Goal: Complete application form

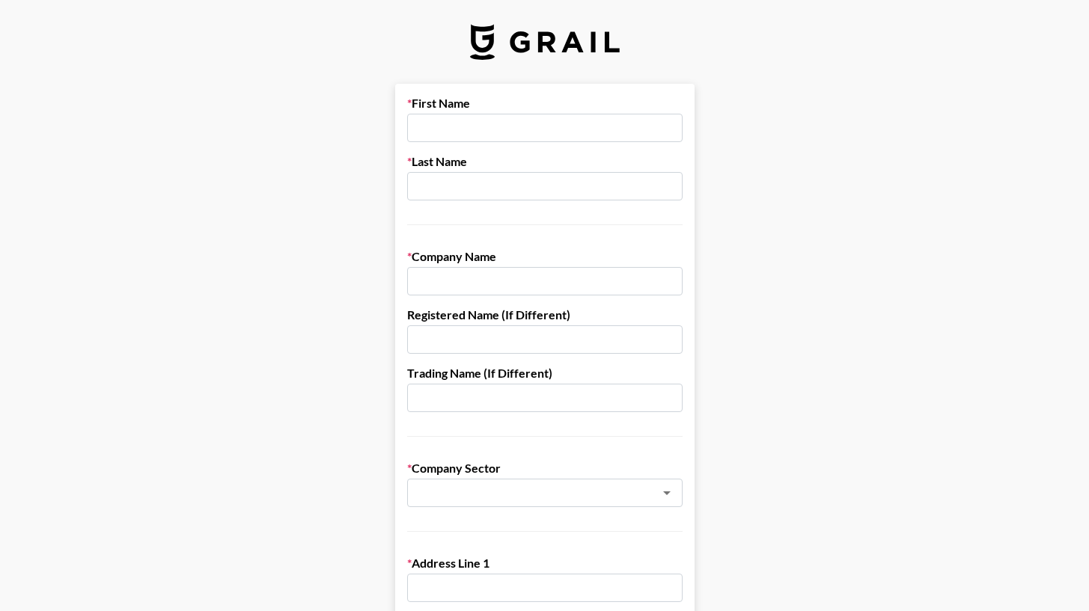
click at [475, 132] on input "text" at bounding box center [544, 128] width 275 height 28
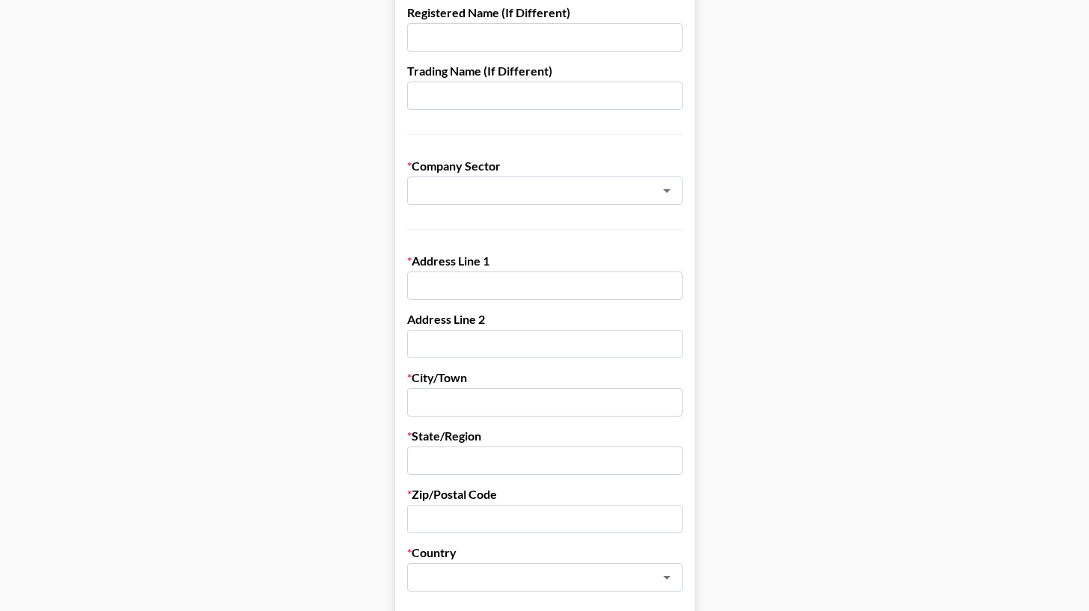
scroll to position [306, 0]
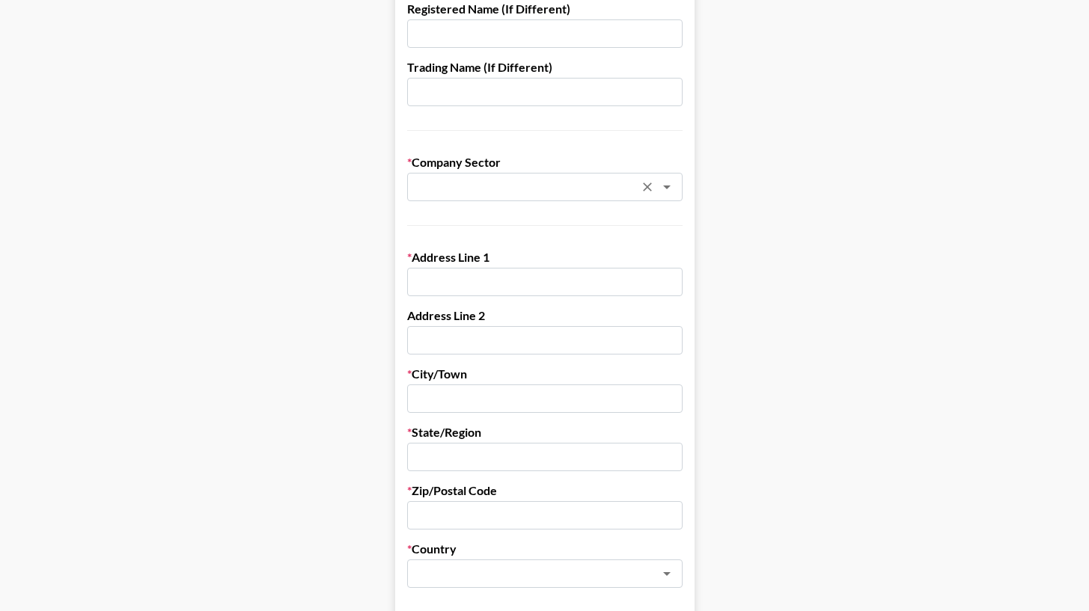
click at [482, 185] on input "text" at bounding box center [525, 187] width 218 height 17
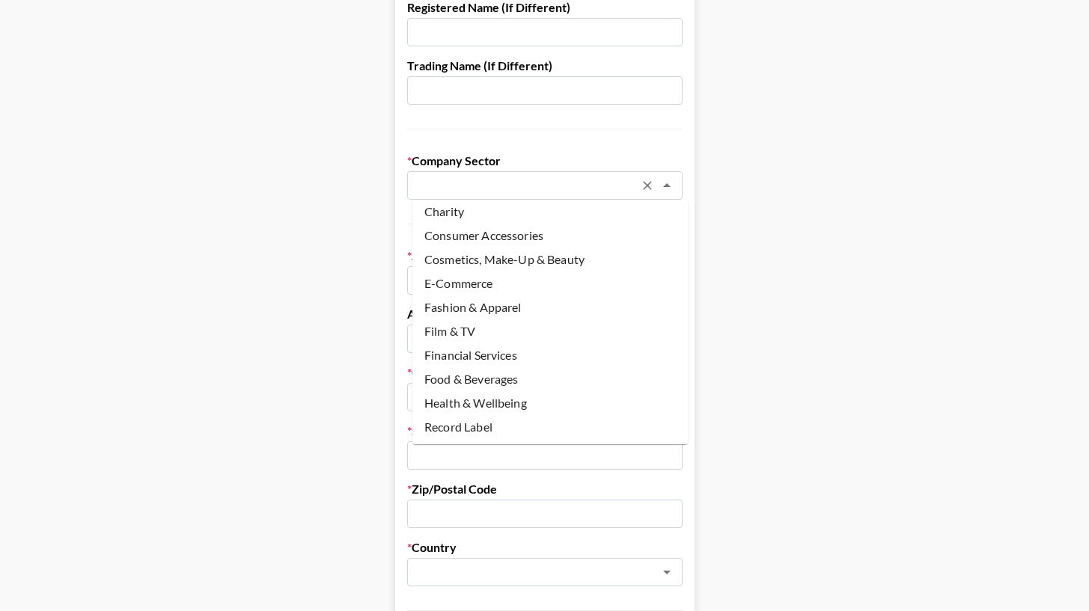
scroll to position [29, 0]
click at [522, 278] on li "E-Commerce" at bounding box center [549, 284] width 275 height 24
type input "E-Commerce"
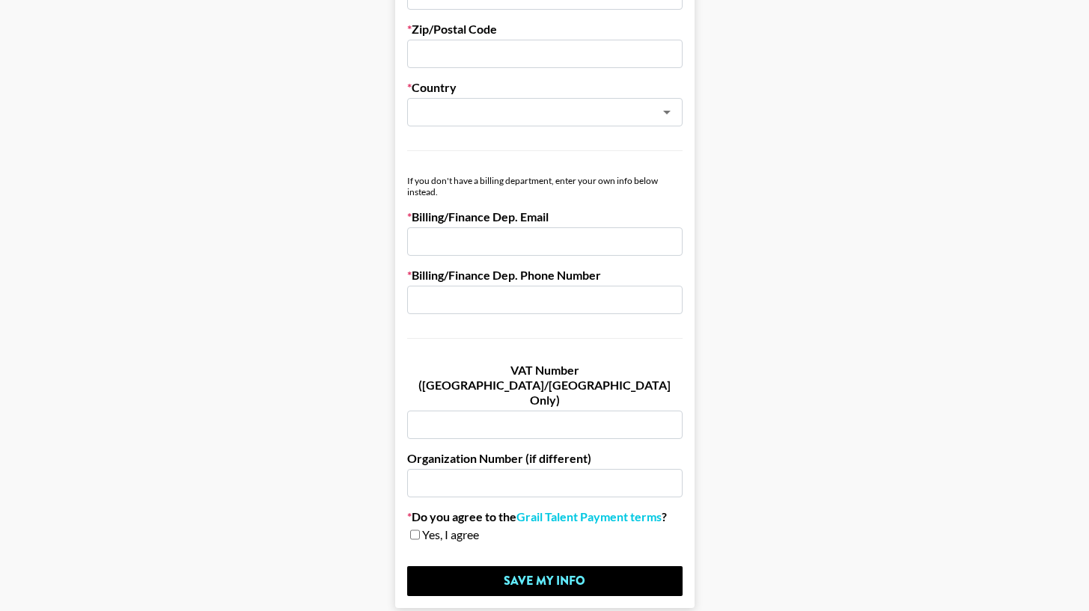
scroll to position [757, 1]
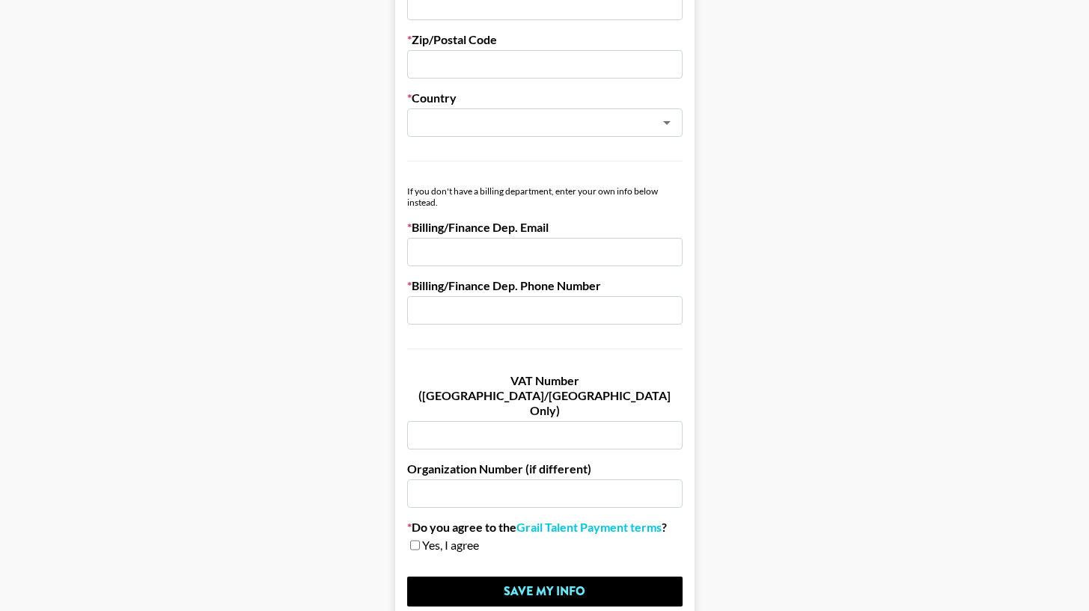
click at [513, 248] on input "email" at bounding box center [544, 252] width 275 height 28
click at [612, 254] on input "email" at bounding box center [544, 252] width 275 height 28
paste input "* Primary: accounting@mybodyrestore.com * CC: john@liquidbrands.co, grace@mybod…"
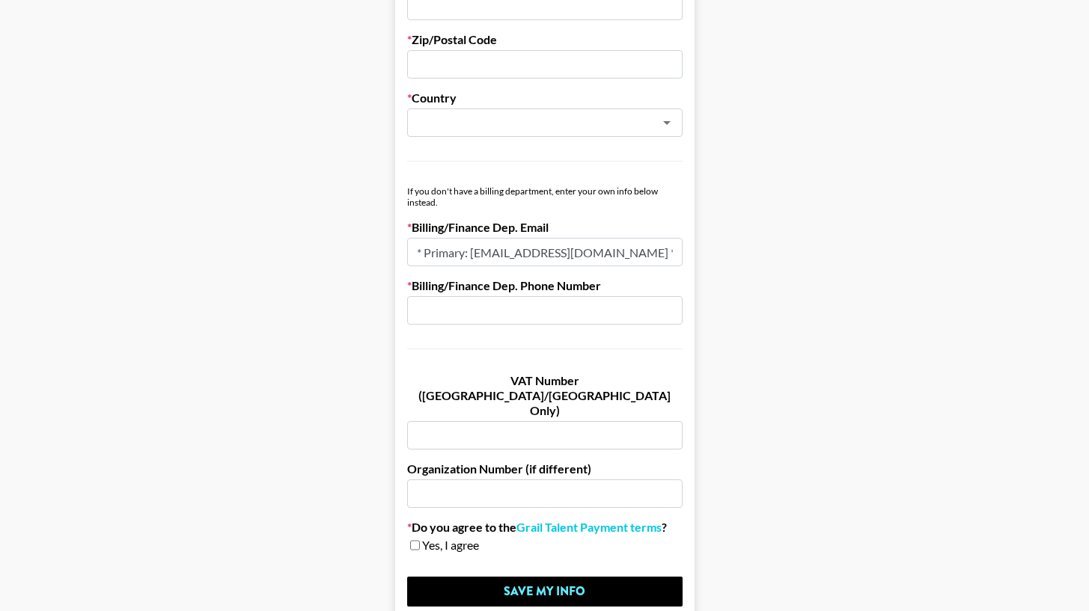
drag, startPoint x: 531, startPoint y: 254, endPoint x: 403, endPoint y: 245, distance: 129.1
click at [484, 258] on input "* Primary: accounting@mybodyrestore.com * CC: john@liquidbrands.co, grace@mybod…" at bounding box center [544, 252] width 275 height 28
drag, startPoint x: 477, startPoint y: 257, endPoint x: 406, endPoint y: 256, distance: 71.8
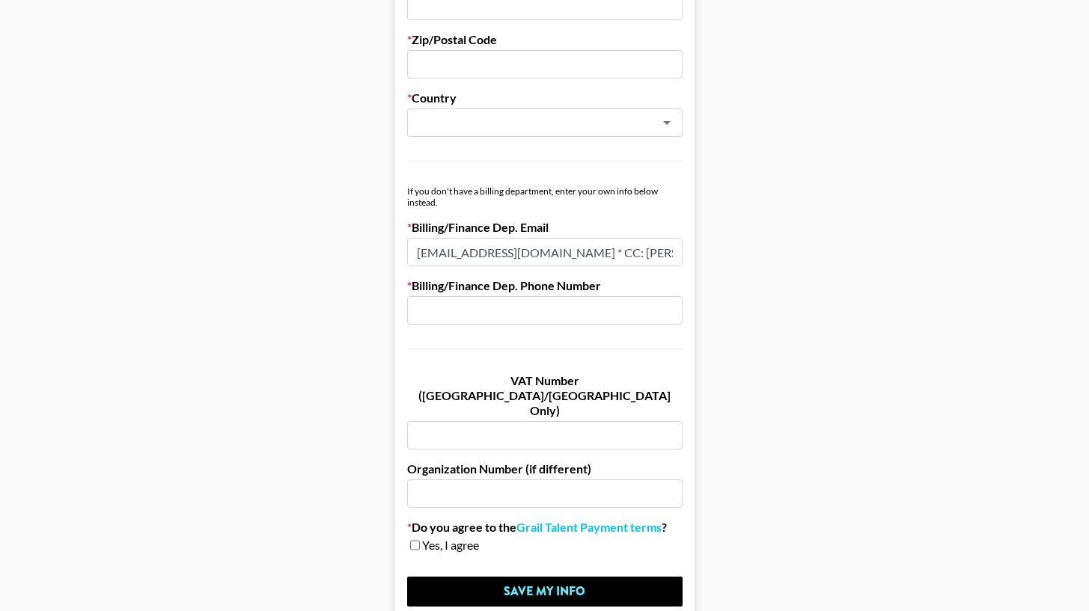
scroll to position [0, 211]
drag, startPoint x: 593, startPoint y: 252, endPoint x: 852, endPoint y: 258, distance: 259.7
type input "accounting@mybodyrestore.com"
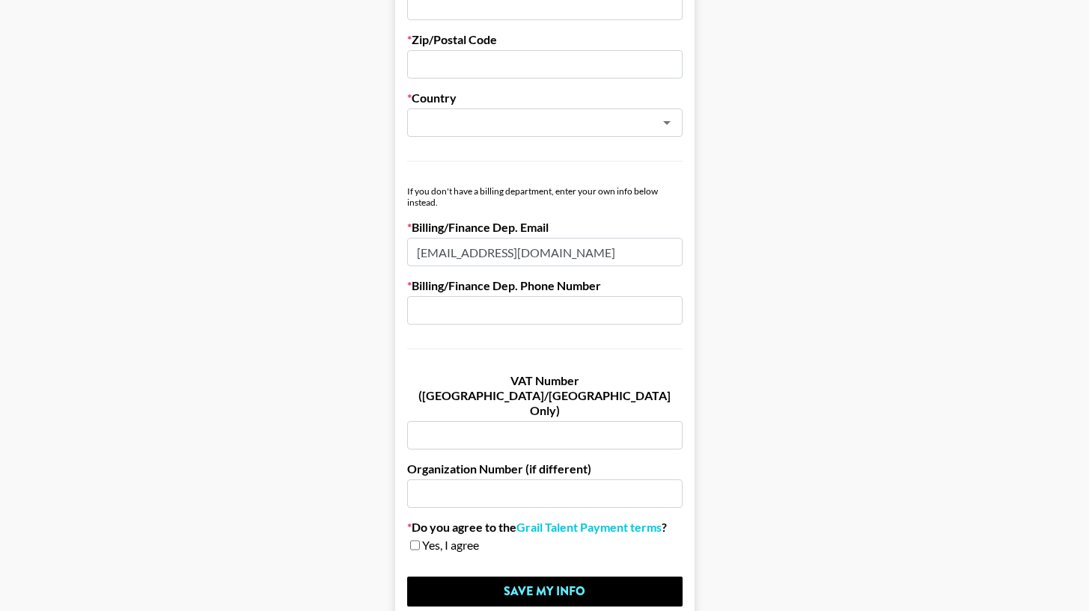
click at [606, 306] on input "text" at bounding box center [544, 310] width 275 height 28
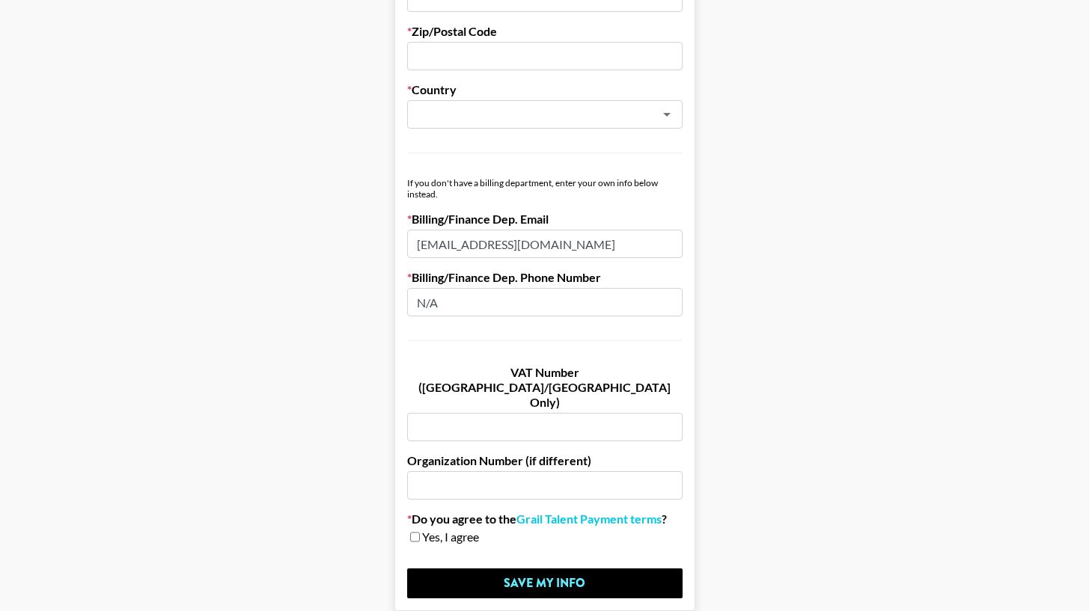
scroll to position [763, 1]
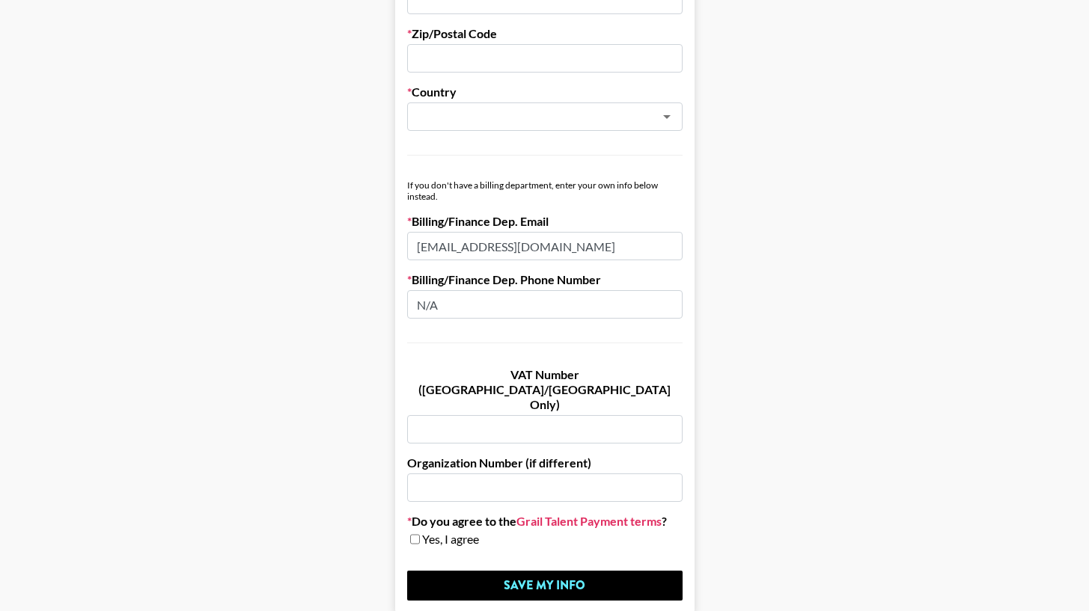
type input "N/A"
click at [561, 514] on link "Grail Talent Payment terms" at bounding box center [588, 521] width 145 height 15
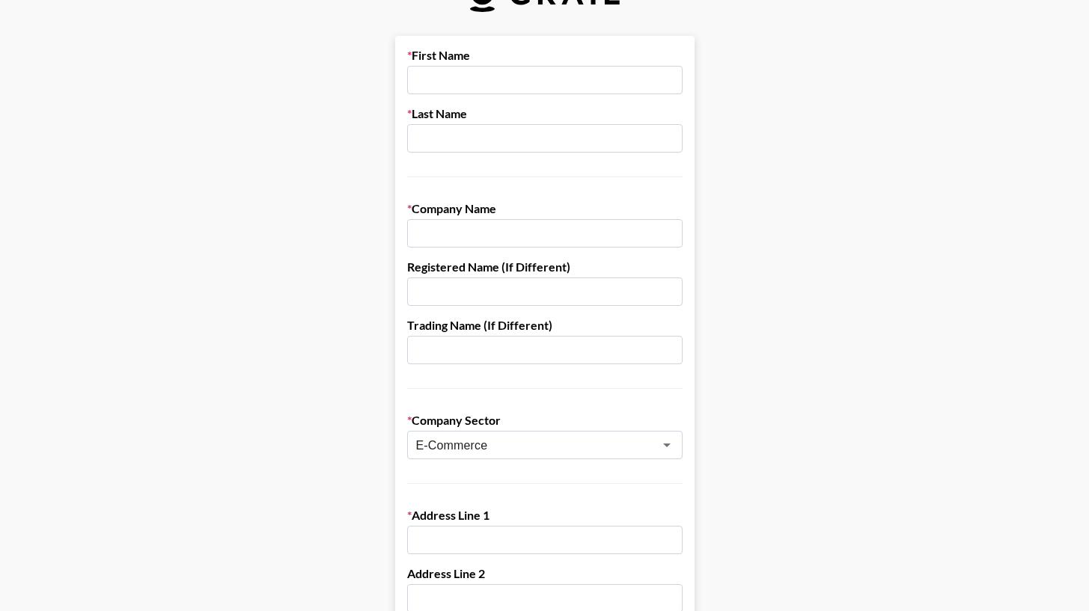
scroll to position [0, 1]
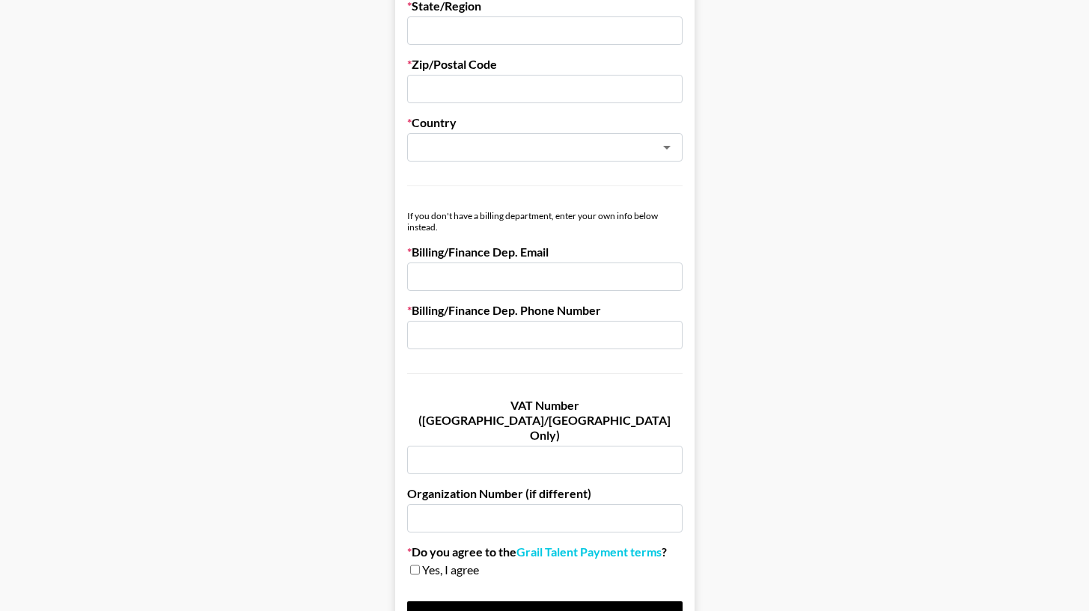
scroll to position [819, 0]
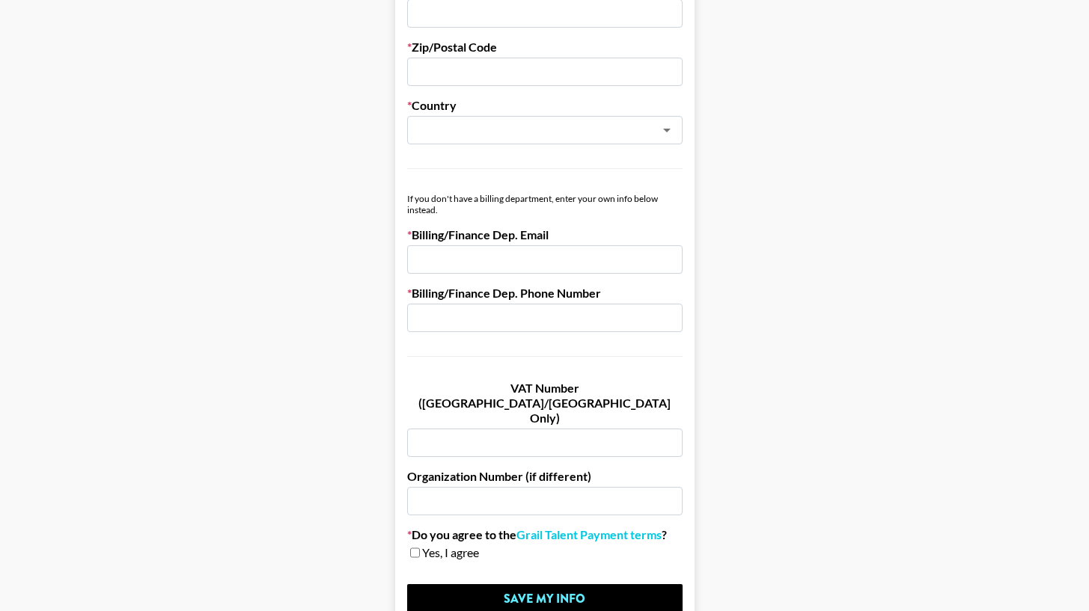
scroll to position [776, 0]
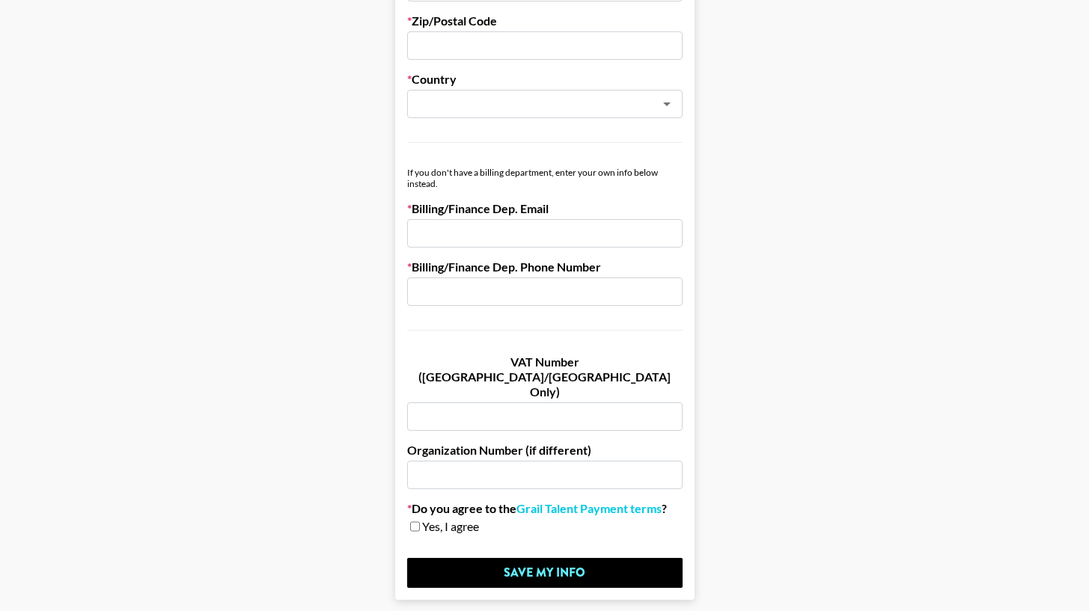
drag, startPoint x: 565, startPoint y: 206, endPoint x: 573, endPoint y: 207, distance: 8.4
click at [574, 208] on label "Billing/Finance Dep. Email" at bounding box center [544, 208] width 275 height 15
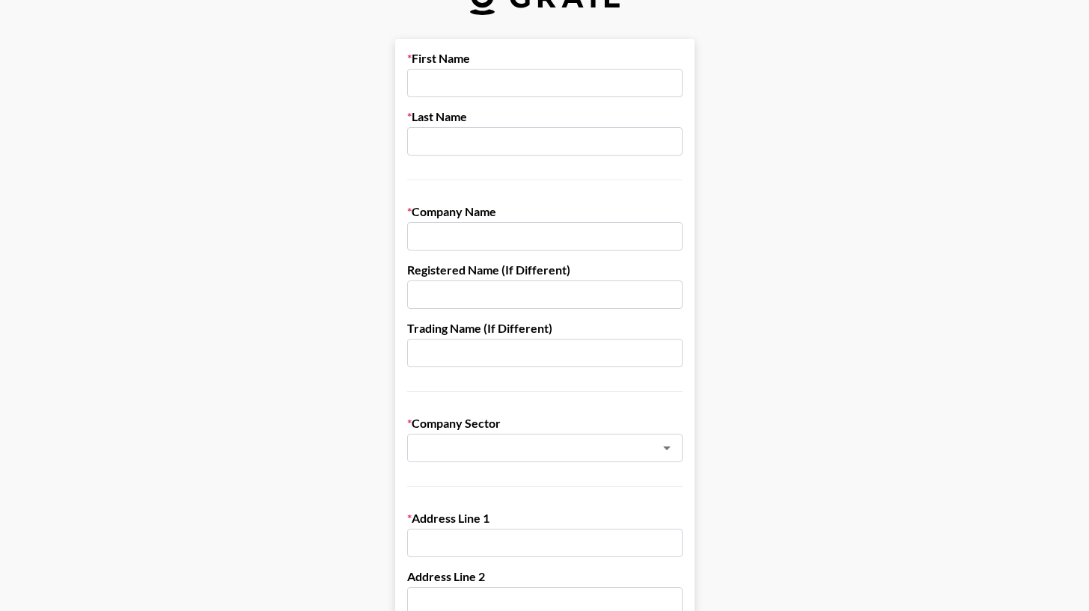
scroll to position [0, 0]
